Goal: Information Seeking & Learning: Check status

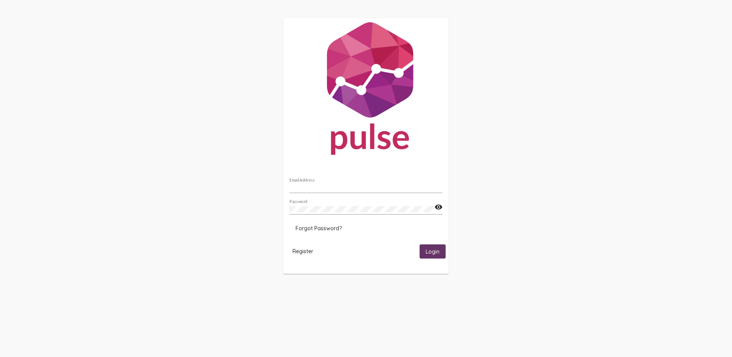
type input "jjordan@red-rock.com"
click at [355, 182] on div "jjordan@red-rock.com Email Address" at bounding box center [366, 185] width 153 height 15
click at [433, 248] on span "Login" at bounding box center [433, 251] width 14 height 7
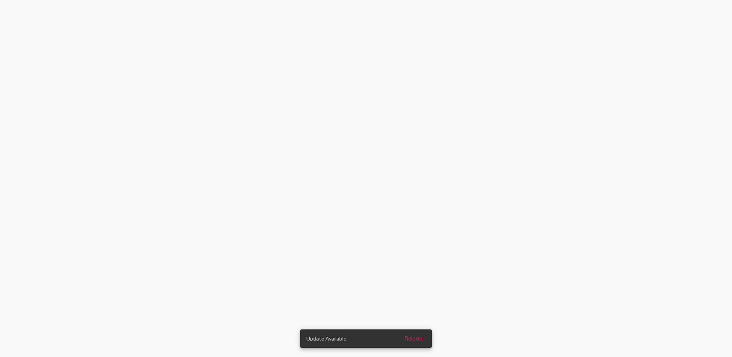
click at [420, 337] on span "Reload" at bounding box center [414, 338] width 18 height 7
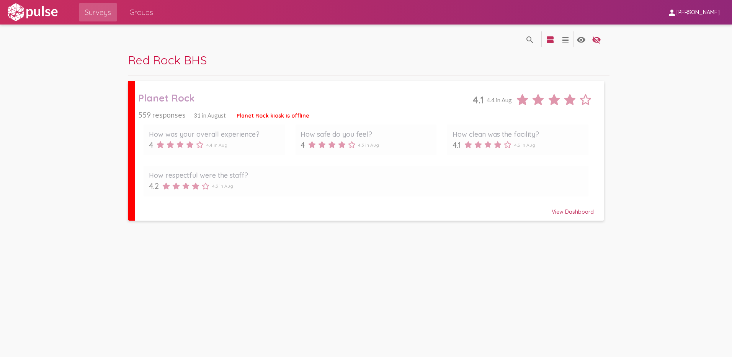
click at [571, 214] on div "View Dashboard" at bounding box center [366, 209] width 456 height 14
